Goal: Browse casually

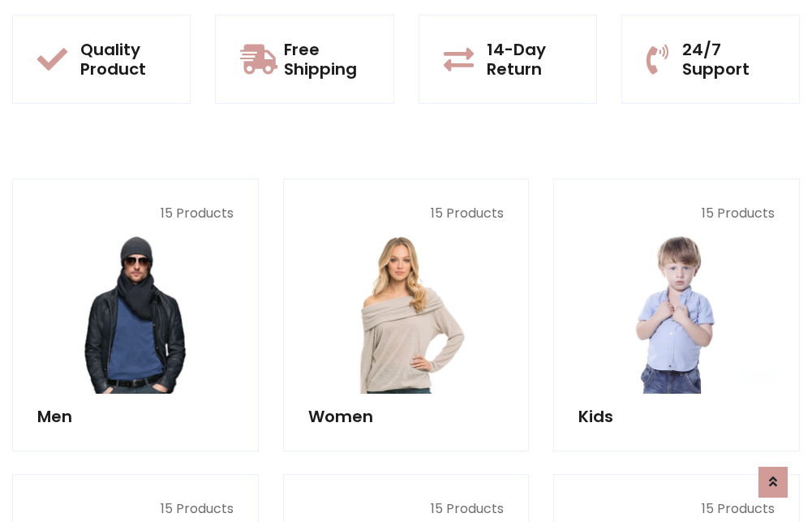
scroll to position [1406, 0]
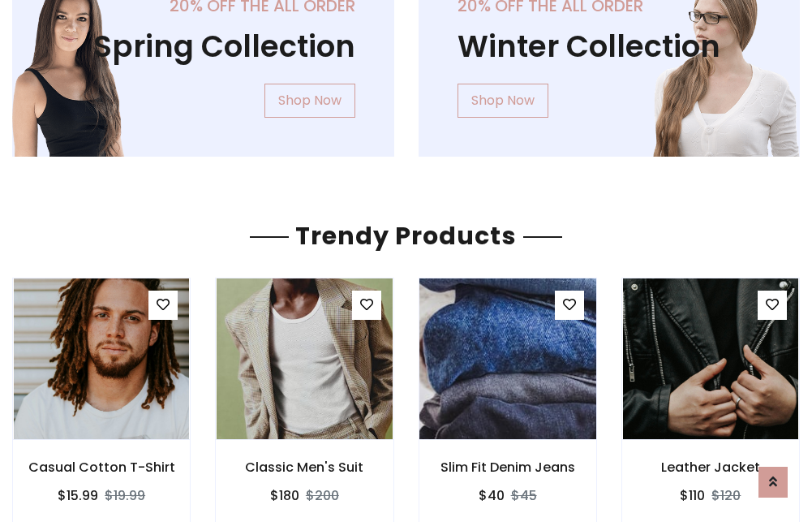
click at [507, 359] on img at bounding box center [507, 358] width 211 height 389
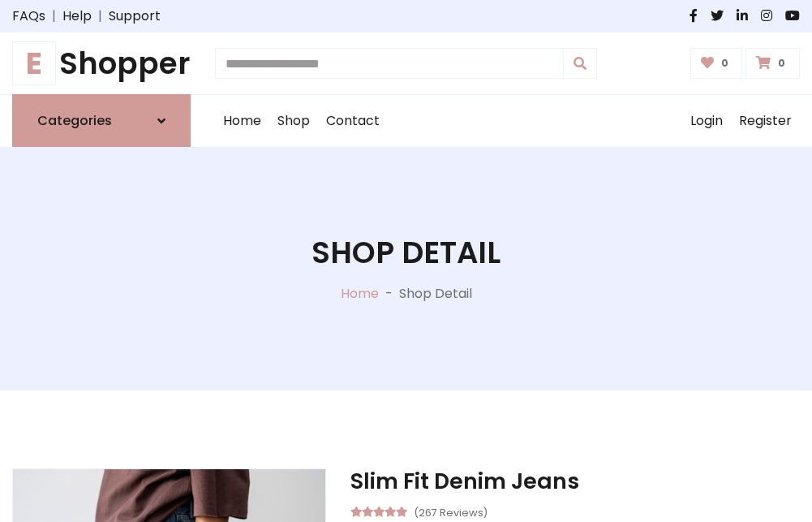
click at [101, 63] on h1 "E Shopper" at bounding box center [101, 63] width 178 height 36
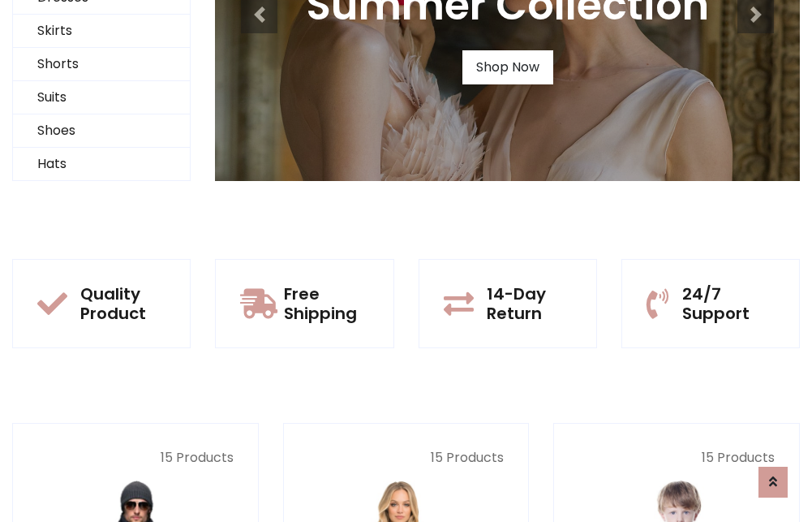
scroll to position [157, 0]
